Goal: Task Accomplishment & Management: Complete application form

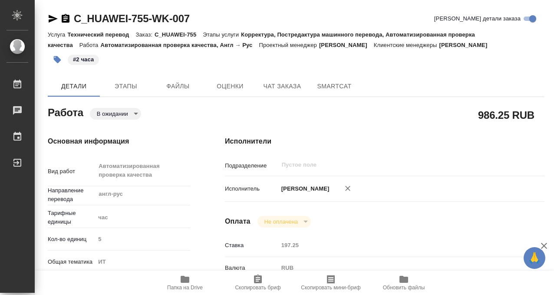
click at [192, 280] on span "Папка на Drive" at bounding box center [185, 282] width 63 height 17
click at [90, 60] on p "#2 часа" at bounding box center [83, 59] width 21 height 9
click at [82, 60] on p "#2 часа" at bounding box center [83, 59] width 21 height 9
click at [54, 57] on icon "button" at bounding box center [57, 59] width 7 height 7
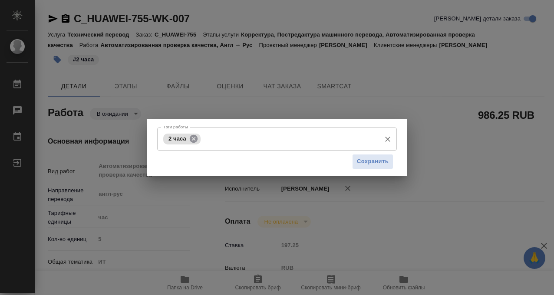
click at [195, 135] on icon at bounding box center [194, 138] width 8 height 8
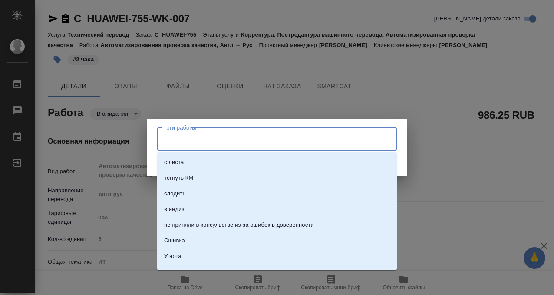
click at [191, 139] on input "Тэги работы" at bounding box center [269, 138] width 216 height 15
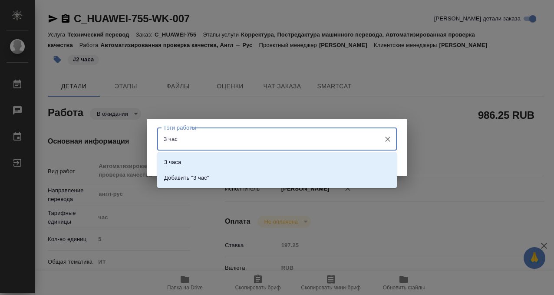
type input "3 часа"
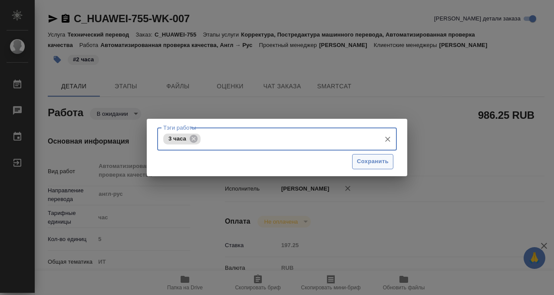
click at [392, 156] on button "Сохранить" at bounding box center [372, 161] width 41 height 15
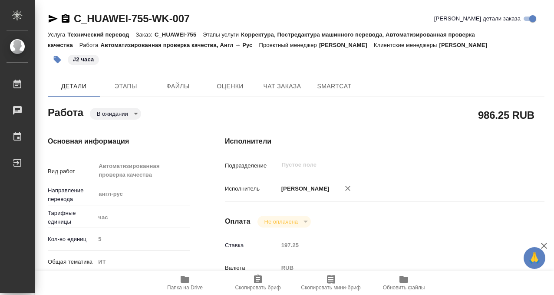
click at [380, 159] on span "Сохранить" at bounding box center [373, 161] width 32 height 10
type input "pending"
type input "англ-рус"
type input "5a8b1489cc6b4906c91bfd93"
type input "5"
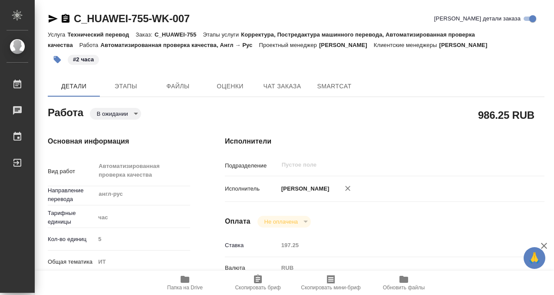
type input "it"
type input "5a8b8b956a9677013d343e51"
type input "04.09.2025 10:00"
type input "04.09.2025 17:00"
type input "08.09.2025 15:00"
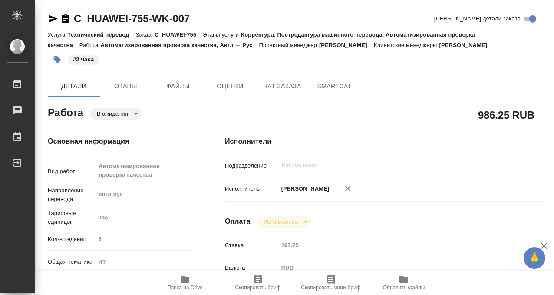
type input "notPayed"
type input "197.25"
type input "RUB"
type input "[PERSON_NAME]"
type input "C_HUAWEI-755"
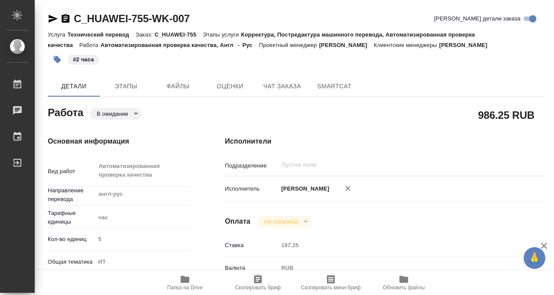
type input "3011H00007649"
type input "Технический перевод"
type input "Корректура, Постредактура машинного перевода, Автоматизированная проверка качес…"
type input "Димитриева Юлия"
type input "Петрова Валерия"
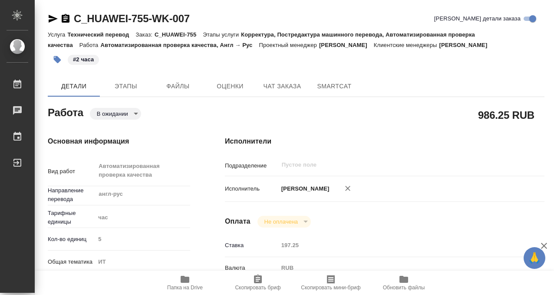
type input "/Clients/Huawei/Orders/C_HUAWEI-755"
type input "pending"
type input "англ-рус"
type input "5a8b1489cc6b4906c91bfd93"
type input "5"
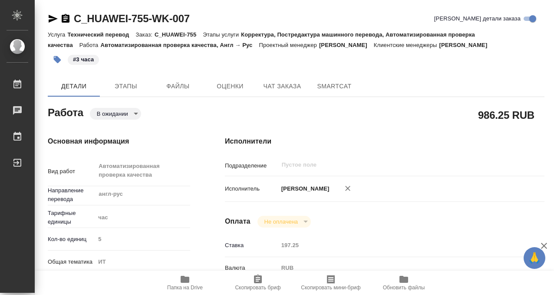
type input "it"
type input "5a8b8b956a9677013d343e51"
type input "04.09.2025 10:00"
type input "04.09.2025 17:00"
type input "08.09.2025 15:00"
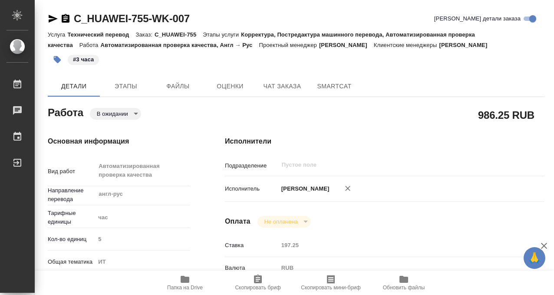
type input "notPayed"
type input "197.25"
type input "RUB"
type input "[PERSON_NAME]"
type input "C_HUAWEI-755"
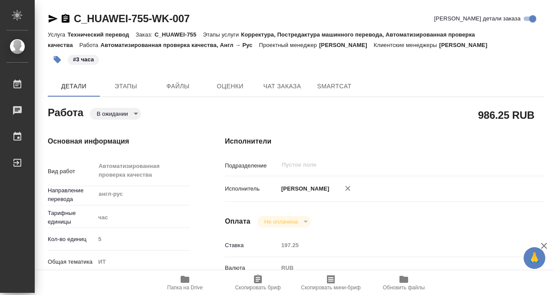
type input "3011H00007649"
type input "Технический перевод"
type input "Корректура, Постредактура машинного перевода, Автоматизированная проверка качес…"
type input "Димитриева Юлия"
type input "Петрова Валерия"
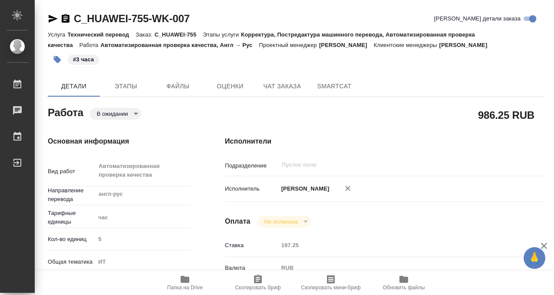
type input "/Clients/Huawei/Orders/C_HUAWEI-755"
click at [64, 16] on icon "button" at bounding box center [66, 18] width 8 height 9
click at [132, 116] on body "🙏 .cls-1 fill:#fff; AWATERA Kobzeva Elizaveta Работы 0 Чаты График Выйти C_HUAW…" at bounding box center [277, 147] width 554 height 295
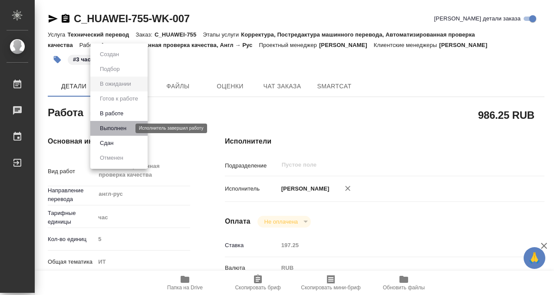
click at [127, 126] on button "Выполнен" at bounding box center [113, 128] width 32 height 10
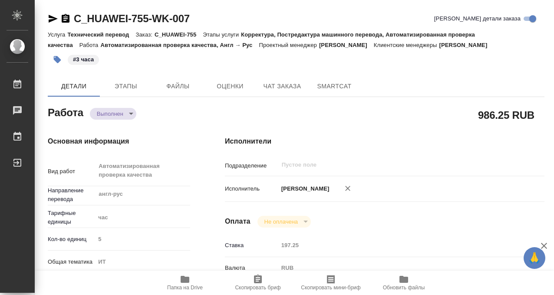
type textarea "x"
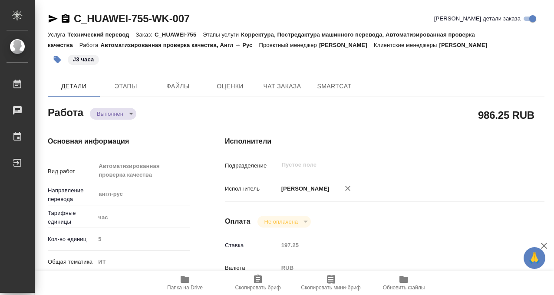
type textarea "x"
